Goal: Task Accomplishment & Management: Manage account settings

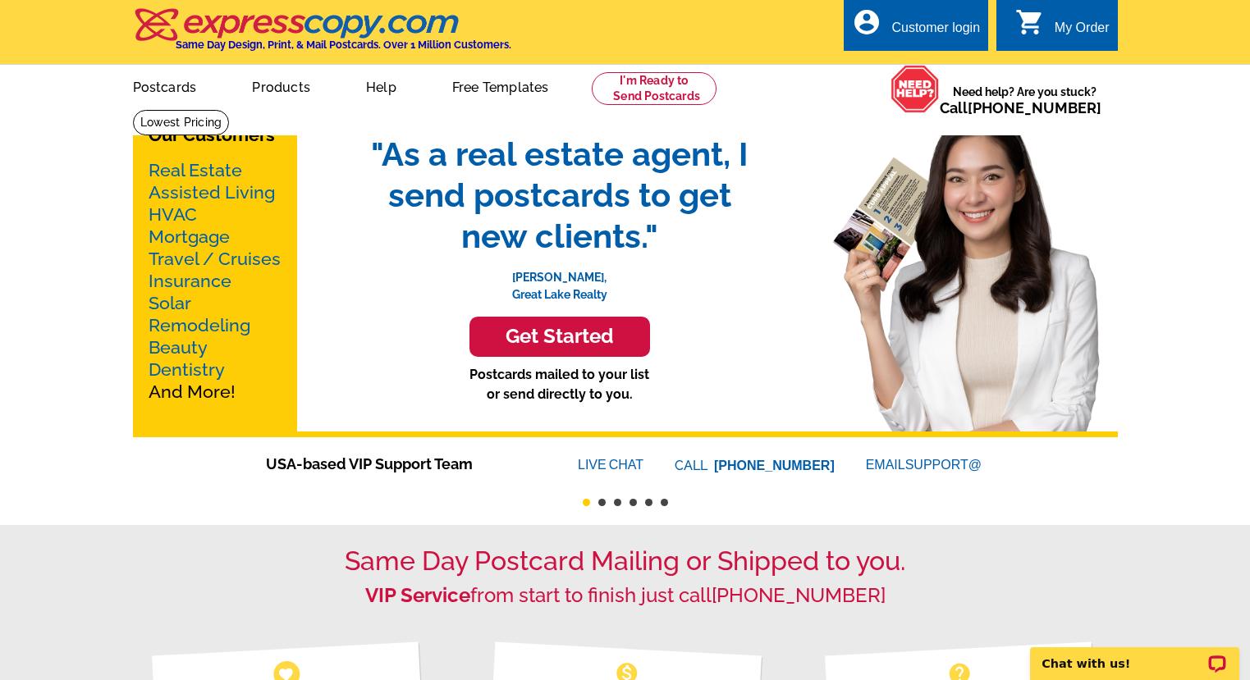
click at [921, 29] on div "Customer login" at bounding box center [935, 32] width 89 height 23
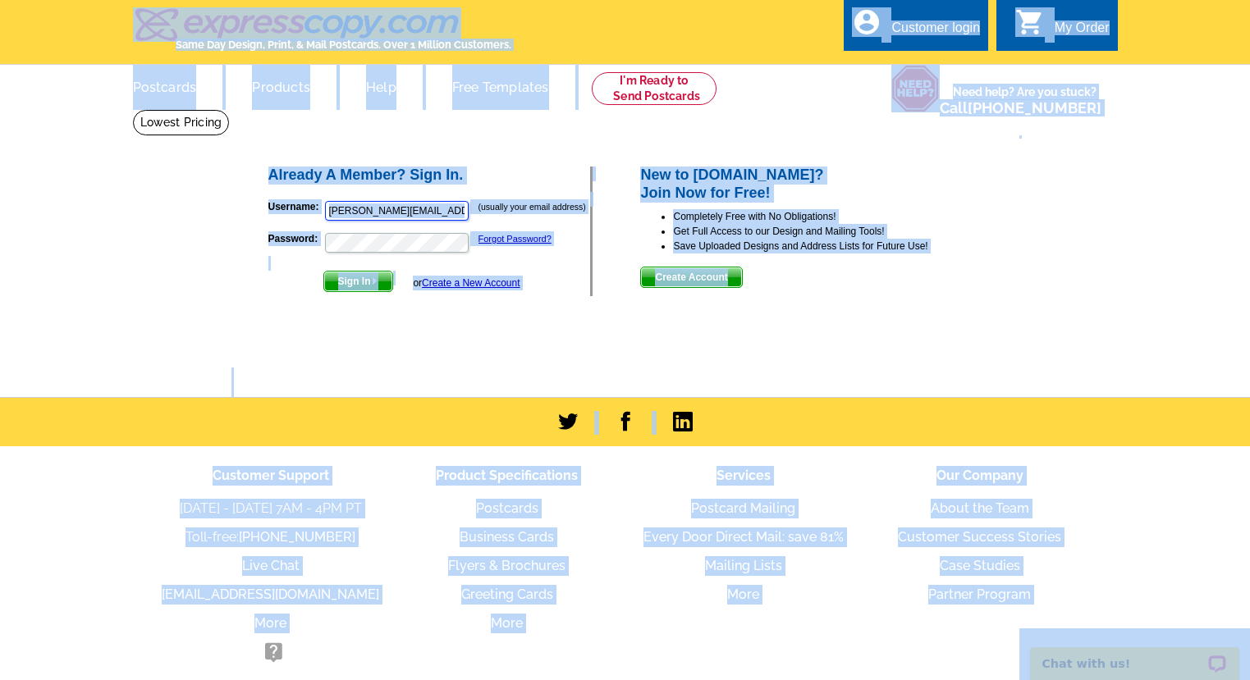
click at [407, 207] on input "[PERSON_NAME][EMAIL_ADDRESS][PERSON_NAME][DOMAIN_NAME]" at bounding box center [397, 211] width 144 height 20
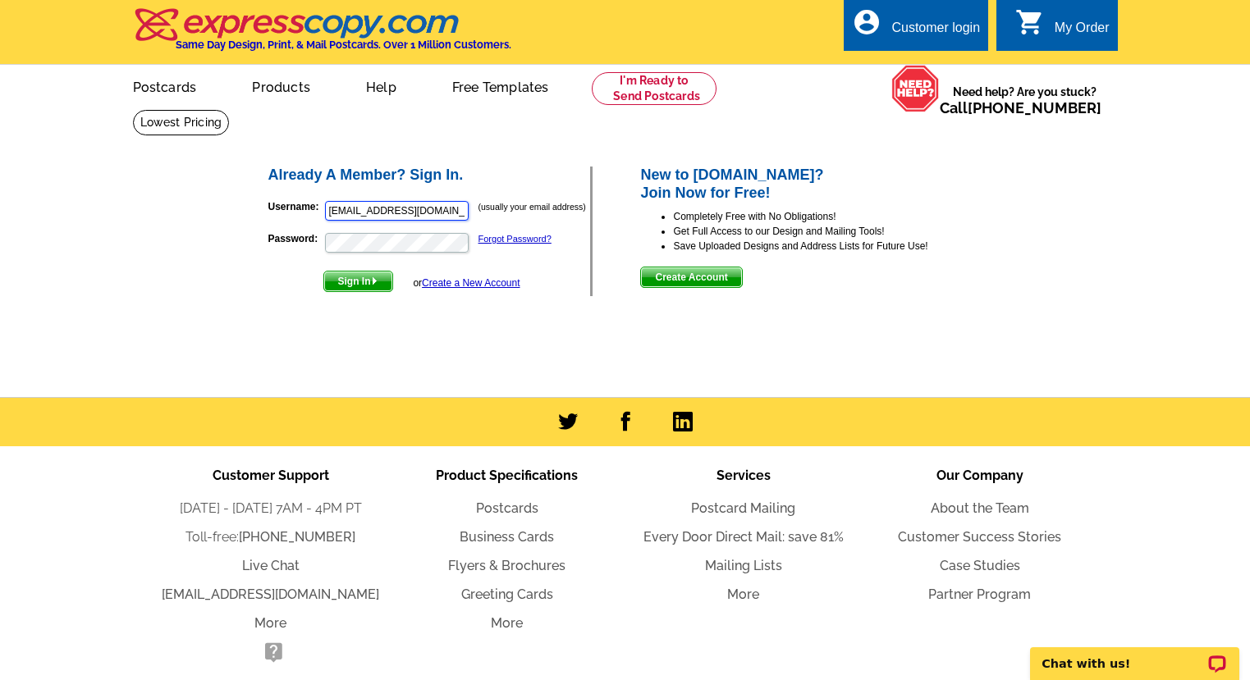
type input "[EMAIL_ADDRESS][DOMAIN_NAME]"
click at [374, 278] on img "submit" at bounding box center [374, 280] width 7 height 7
